Goal: Task Accomplishment & Management: Complete application form

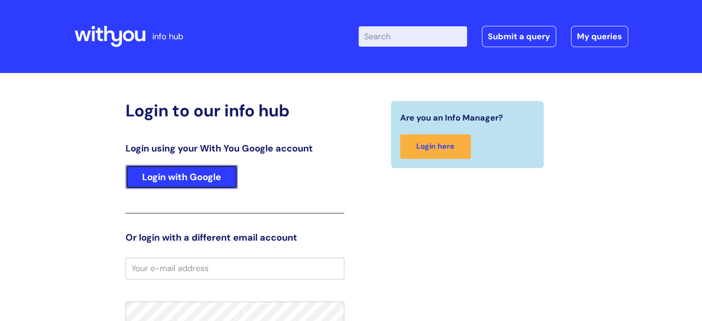
click at [192, 179] on link "Login with Google" at bounding box center [182, 177] width 112 height 24
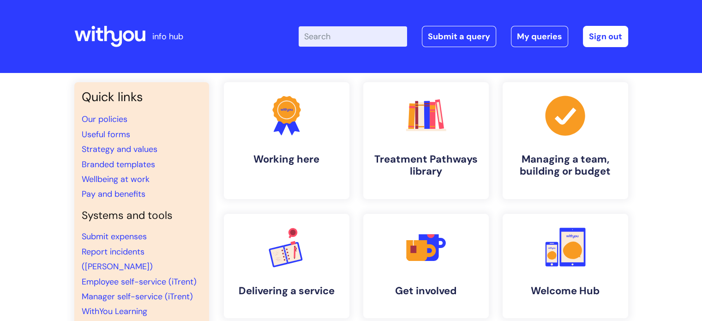
click at [351, 36] on input "Enter your search term here..." at bounding box center [353, 36] width 109 height 20
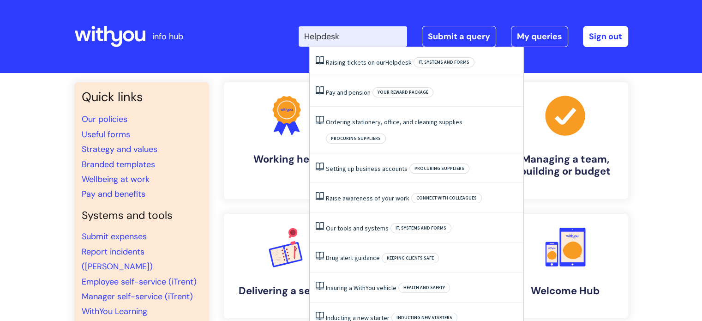
type input "Helpdesk"
click button "Search" at bounding box center [0, 0] width 0 height 0
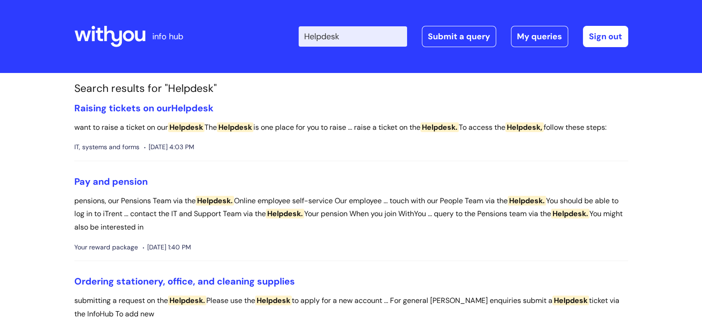
click at [360, 36] on input "Helpdesk" at bounding box center [353, 36] width 109 height 20
click at [444, 35] on link "Submit a query" at bounding box center [459, 36] width 74 height 21
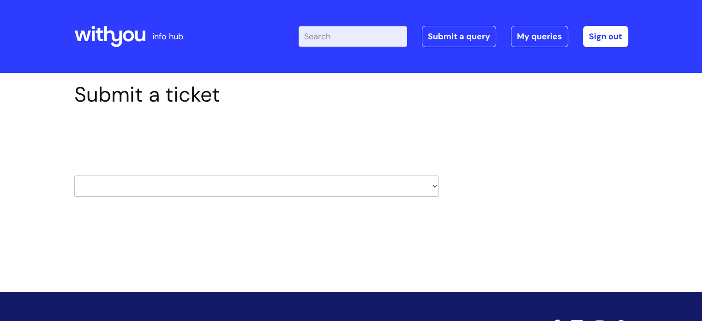
click at [349, 34] on input "Enter your search term here..." at bounding box center [353, 36] width 109 height 20
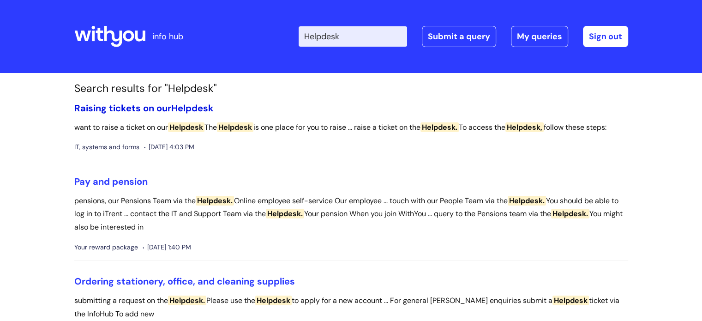
click at [125, 109] on link "Raising tickets on our Helpdesk" at bounding box center [143, 108] width 139 height 12
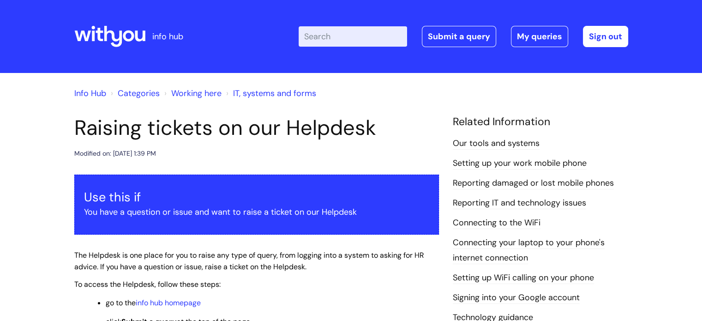
click at [343, 35] on input "Enter your search term here..." at bounding box center [353, 36] width 109 height 20
click at [449, 36] on link "Submit a query" at bounding box center [459, 36] width 74 height 21
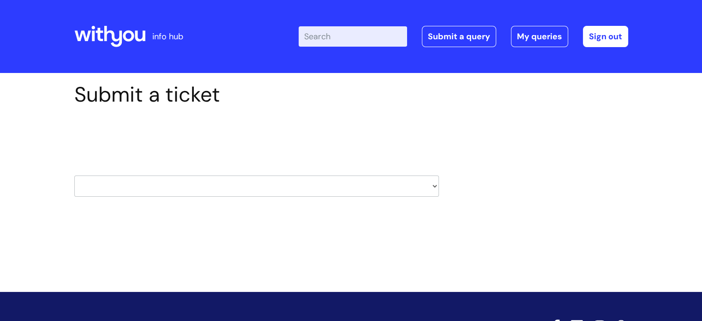
click at [185, 181] on select "HR / People IT and Support Clinical Drug Alerts Finance Accounts Data Support T…" at bounding box center [256, 185] width 365 height 21
select select "data_support_team"
click at [74, 175] on select "HR / People IT and Support Clinical Drug Alerts Finance Accounts Data Support T…" at bounding box center [256, 185] width 365 height 21
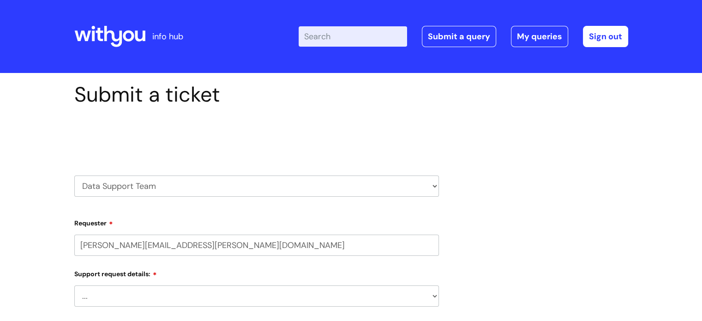
select select "80004286536"
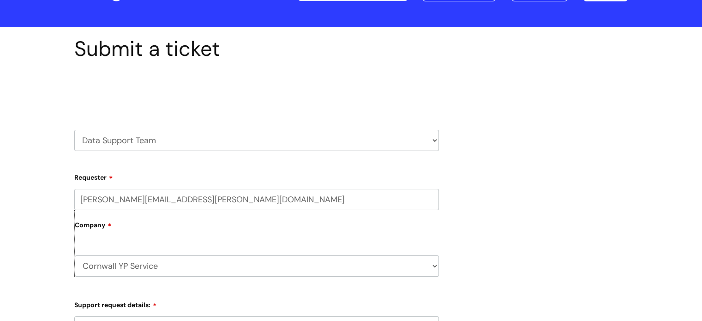
scroll to position [92, 0]
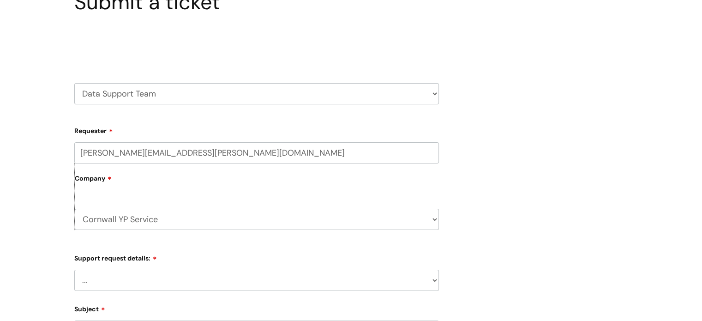
click at [137, 197] on div "Company Cornwall YP Service WithYou Current Staff" at bounding box center [256, 196] width 365 height 66
click at [99, 193] on div "Company Cornwall YP Service WithYou Current Staff" at bounding box center [256, 196] width 365 height 66
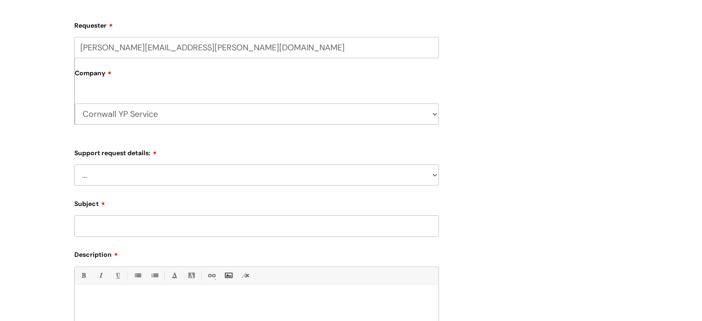
scroll to position [231, 0]
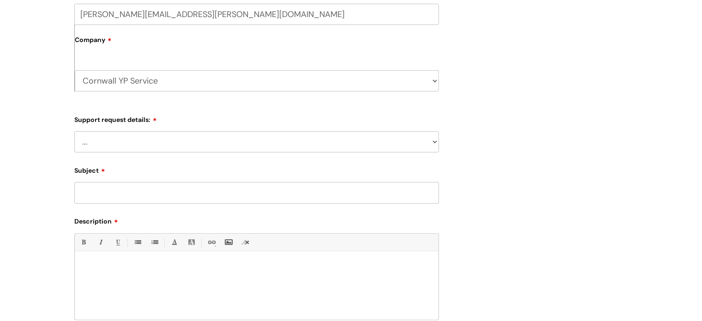
click at [147, 142] on select "... My enquiry relates to Nebula My enquiry relates to Halo My enquiry relates …" at bounding box center [256, 141] width 365 height 21
select select "My enquiry relates to another Client Management System"
click at [74, 131] on select "... My enquiry relates to Nebula My enquiry relates to Halo My enquiry relates …" at bounding box center [256, 141] width 365 height 21
click at [153, 190] on input "Subject" at bounding box center [256, 192] width 365 height 21
type input "Deleting duplicate records from Inform"
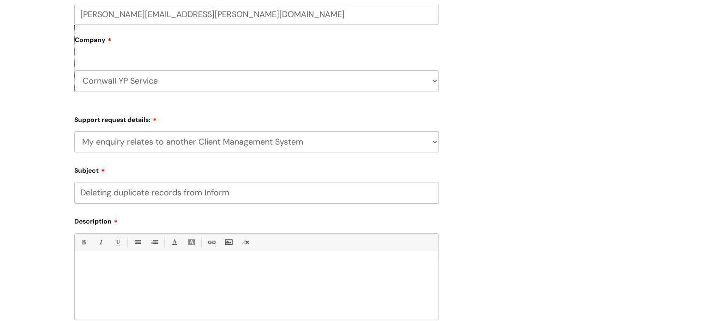
click at [139, 266] on p at bounding box center [257, 267] width 350 height 8
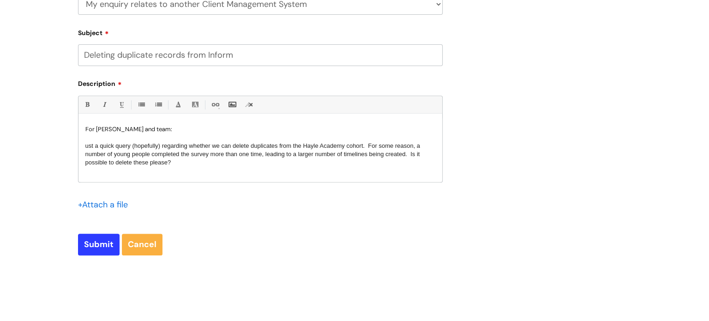
scroll to position [369, 0]
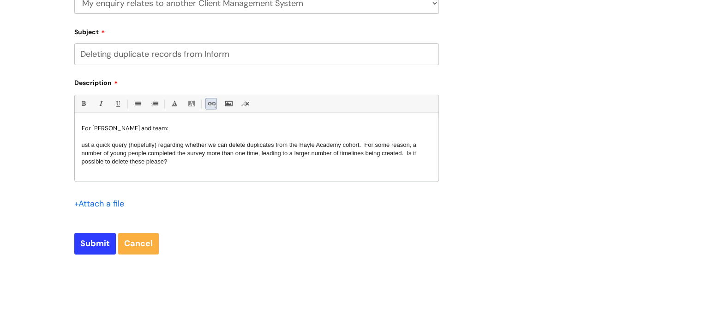
click at [212, 103] on link "Link" at bounding box center [211, 104] width 12 height 12
click at [225, 116] on link "Insert Link ..." at bounding box center [251, 116] width 90 height 12
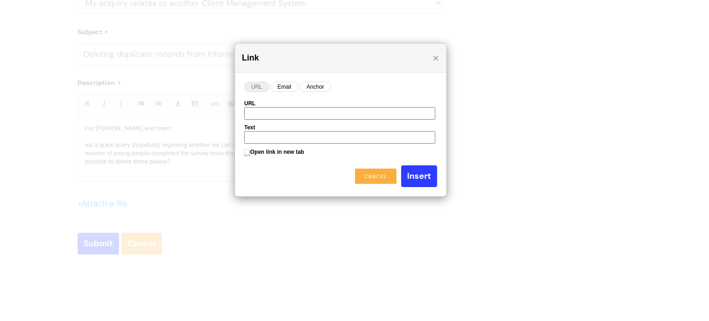
paste input "https://docs.google.com/spreadsheets/d/1QoX8qor9ta8AR6HCLqb21va-2v-7342Ngui-eLE…"
type input "https://docs.google.com/spreadsheets/d/1QoX8qor9ta8AR6HCLqb21va-2v-7342Ngui-eLE…"
click at [419, 175] on input "Insert" at bounding box center [419, 175] width 36 height 21
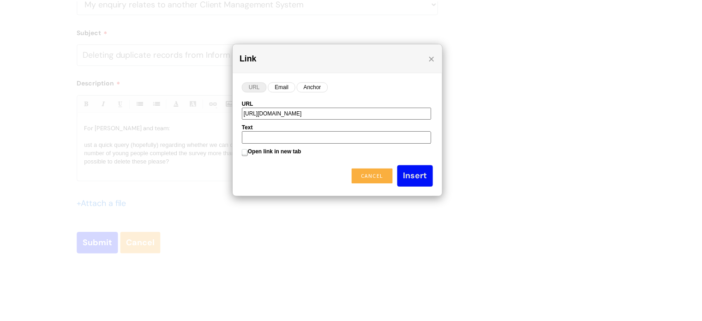
scroll to position [0, 0]
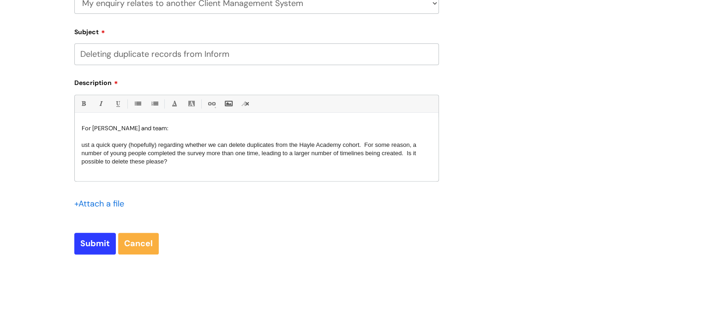
click at [81, 145] on div "For Sam Lane and team: ust a quick query (hopefully) regarding whether we can d…" at bounding box center [257, 149] width 364 height 64
click at [190, 164] on p "Just a quick query (hopefully) regarding whether we can delete duplicates from …" at bounding box center [257, 153] width 350 height 25
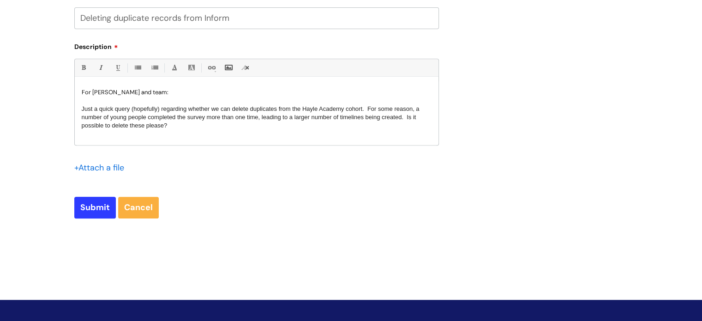
scroll to position [416, 0]
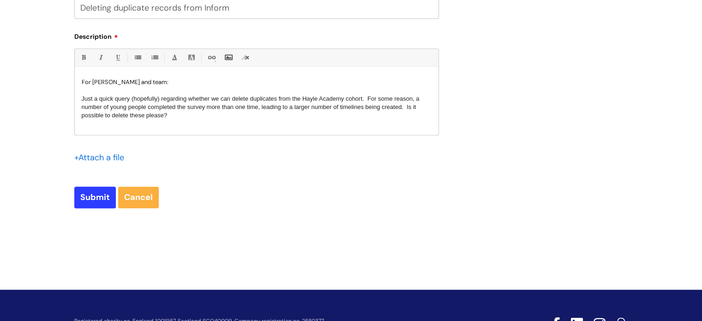
click at [100, 158] on input "file" at bounding box center [97, 157] width 46 height 12
click at [217, 55] on li "Link" at bounding box center [211, 57] width 17 height 17
click at [211, 55] on link "Link" at bounding box center [211, 58] width 12 height 12
click at [247, 69] on link "Insert Link ..." at bounding box center [251, 70] width 90 height 12
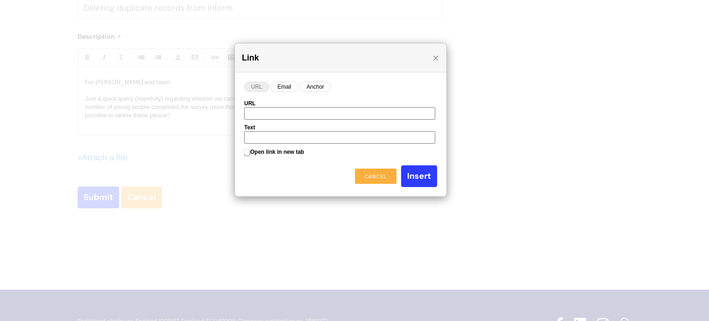
paste input "https://docs.google.com/spreadsheets/d/1QoX8qor9ta8AR6HCLqb21va-2v-7342Ngui-eLE…"
type input "https://docs.google.com/spreadsheets/d/1QoX8qor9ta8AR6HCLqb21va-2v-7342Ngui-eLE…"
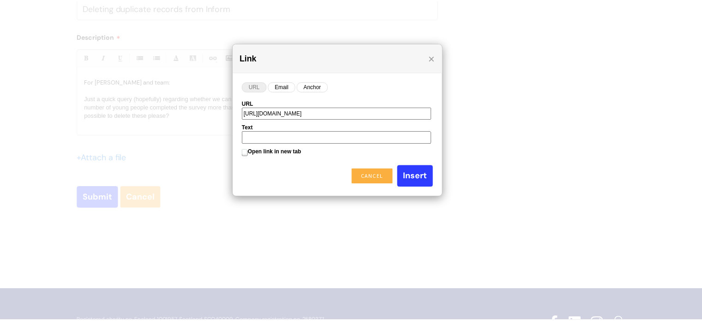
scroll to position [0, 0]
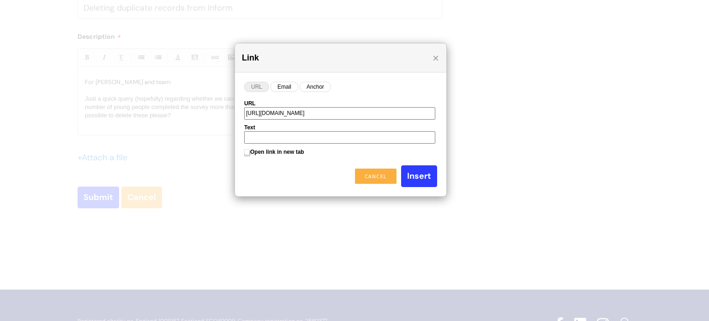
click at [270, 136] on input "Text" at bounding box center [339, 137] width 191 height 13
click at [422, 179] on input "Insert" at bounding box center [419, 175] width 36 height 21
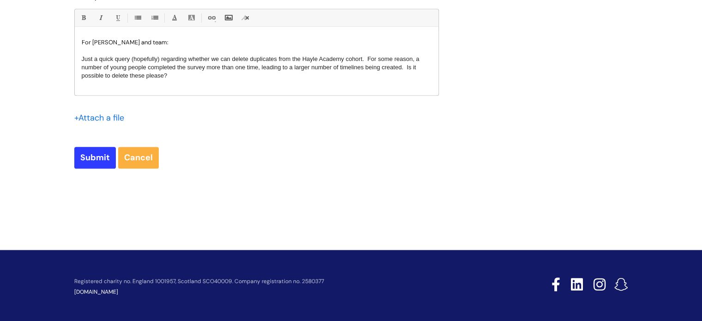
scroll to position [458, 0]
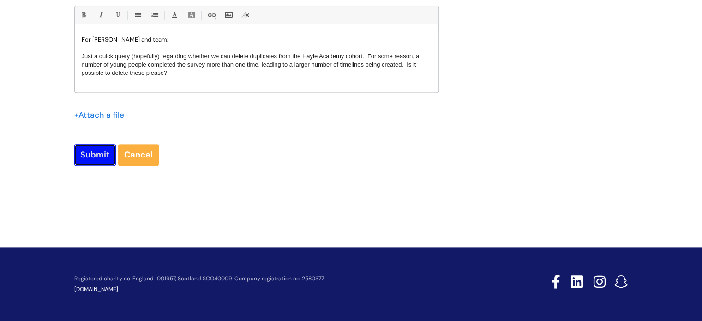
click at [95, 151] on input "Submit" at bounding box center [95, 154] width 42 height 21
type input "Please Wait..."
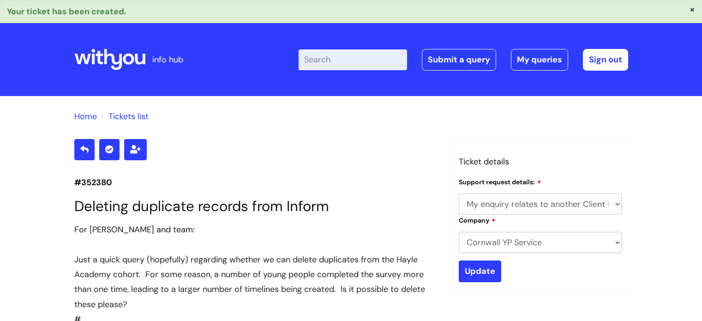
select select "My enquiry relates to another Client Management System"
